Goal: Communication & Community: Answer question/provide support

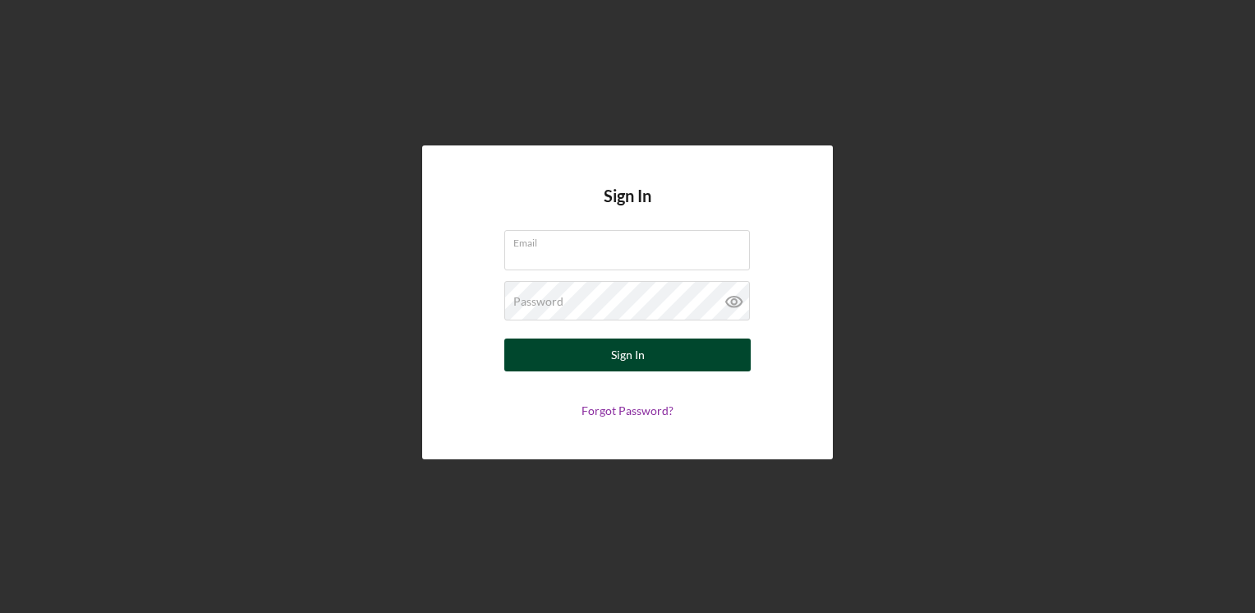
type input "[EMAIL_ADDRESS][DOMAIN_NAME]"
click at [637, 353] on div "Sign In" at bounding box center [628, 354] width 34 height 33
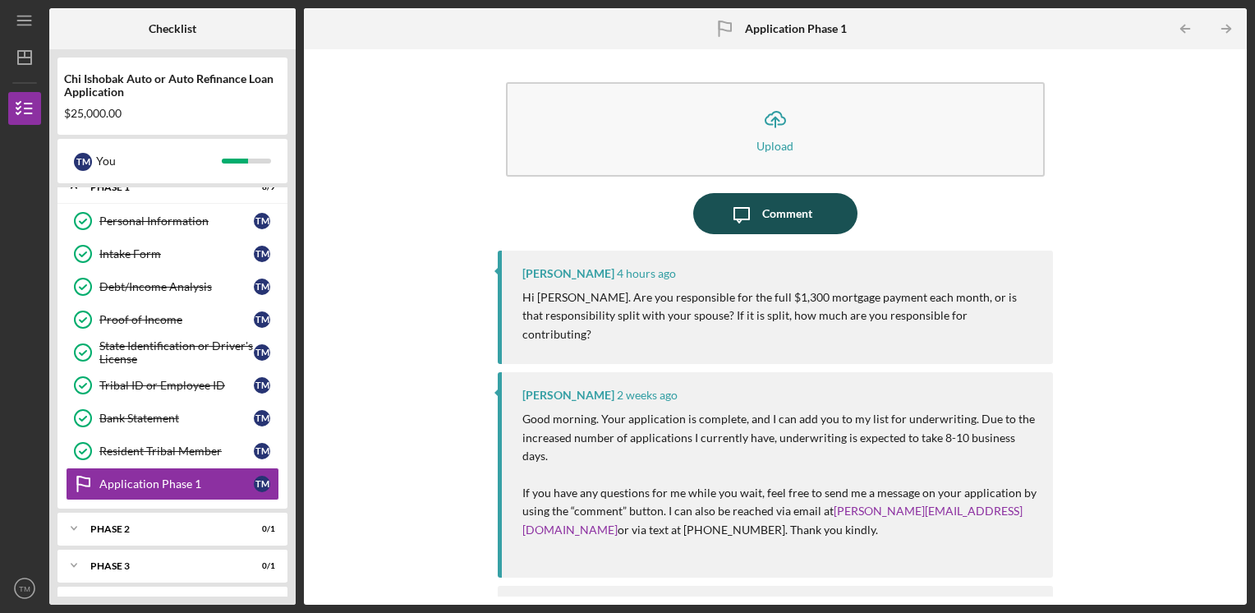
click at [770, 213] on div "Comment" at bounding box center [787, 213] width 50 height 41
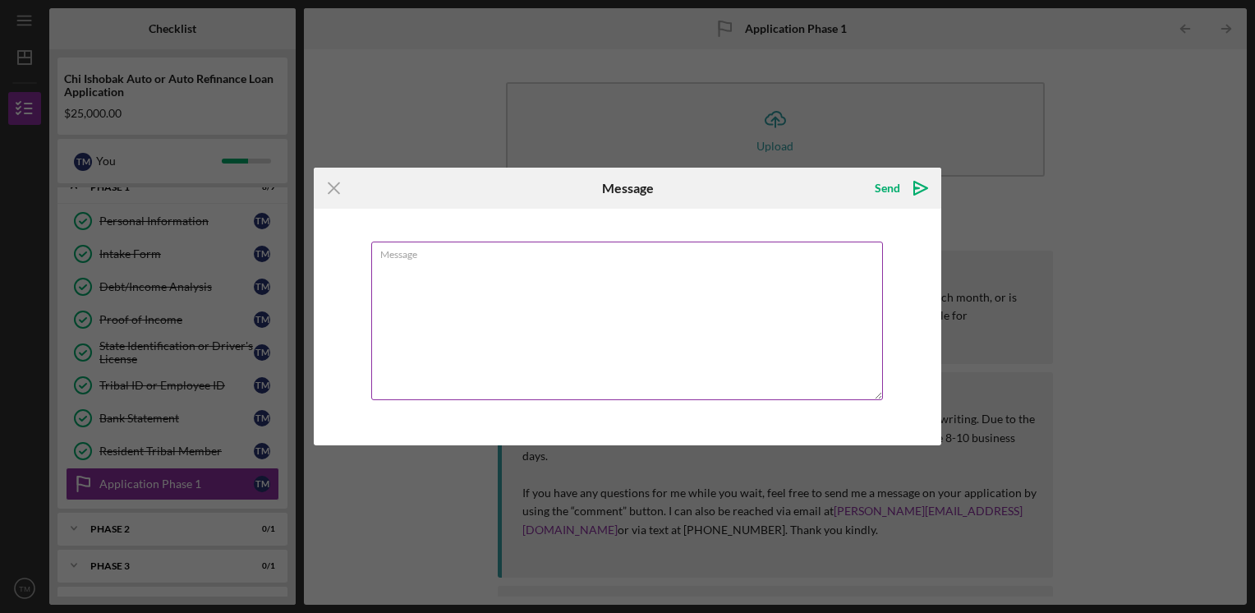
click at [509, 260] on textarea "Message" at bounding box center [627, 320] width 512 height 159
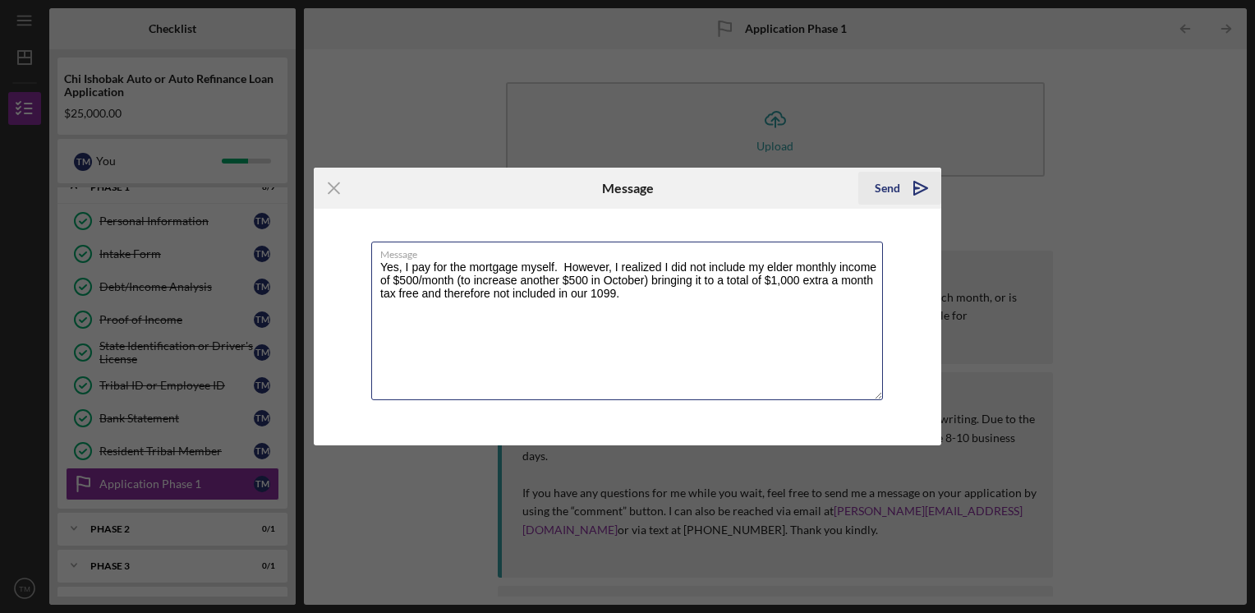
type textarea "Yes, I pay for the mortgage myself. However, I realized I did not include my el…"
click at [884, 190] on div "Send" at bounding box center [887, 188] width 25 height 33
